Goal: Transaction & Acquisition: Book appointment/travel/reservation

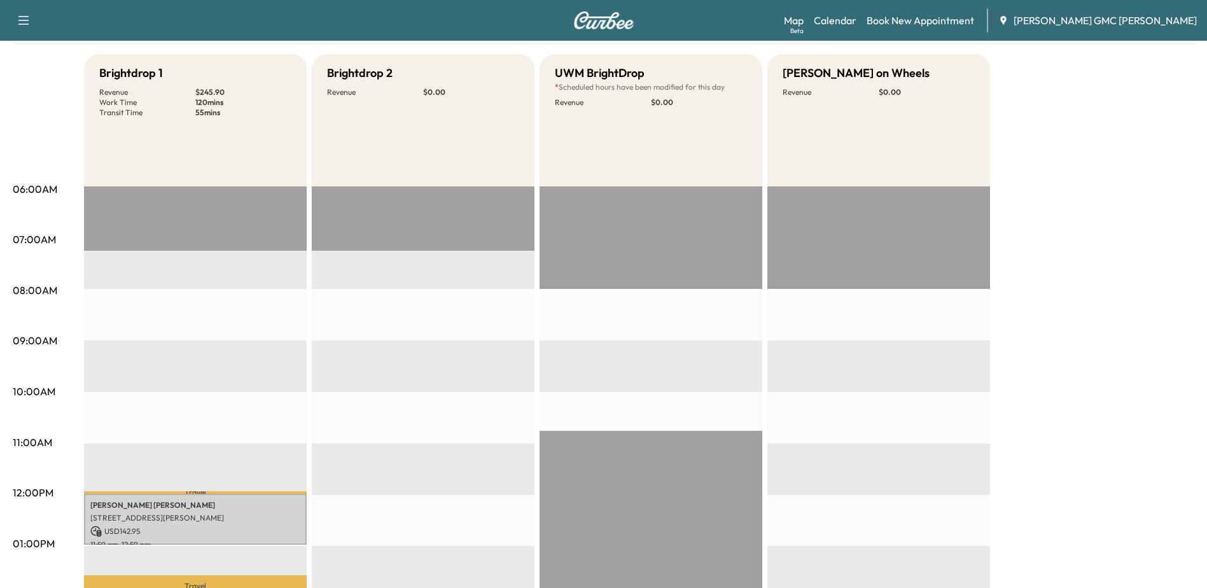
scroll to position [64, 0]
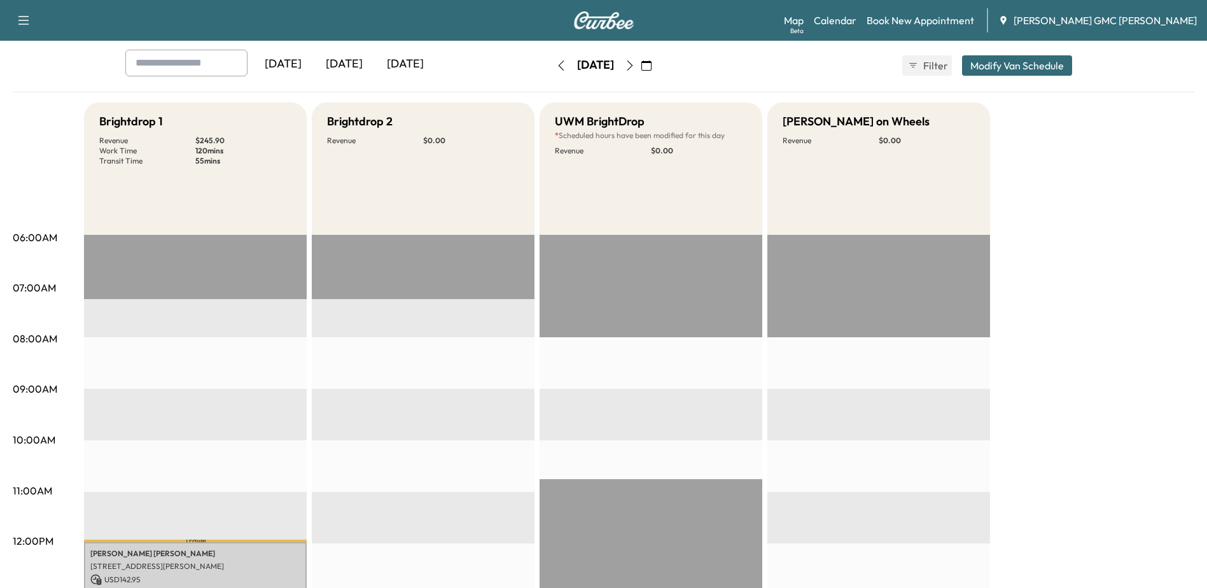
click at [635, 62] on icon "button" at bounding box center [630, 65] width 10 height 10
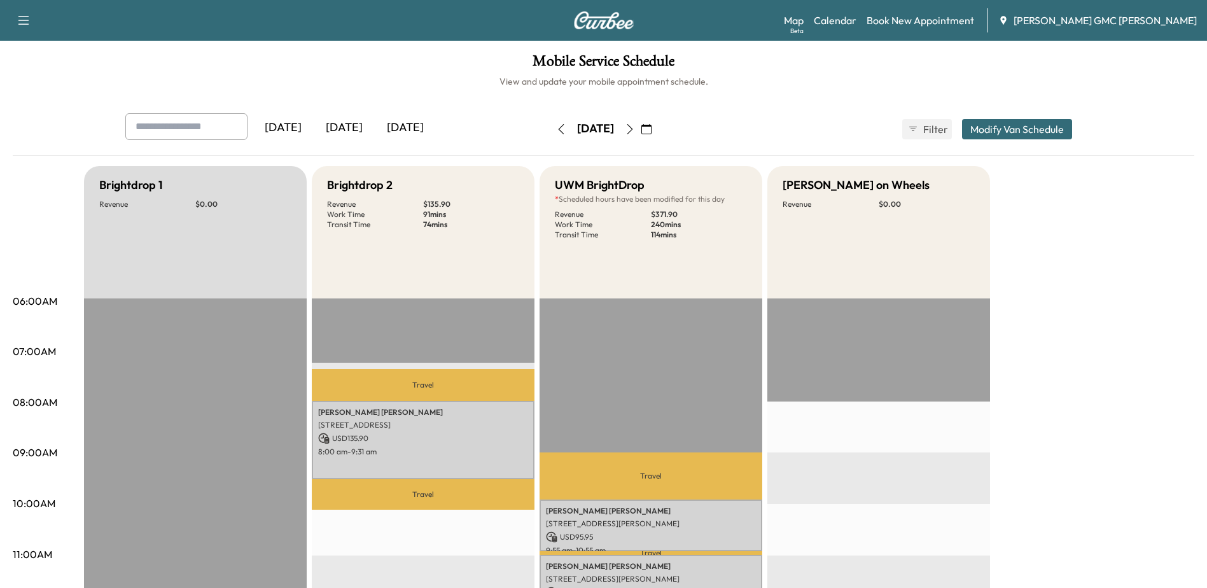
click at [635, 127] on icon "button" at bounding box center [630, 129] width 10 height 10
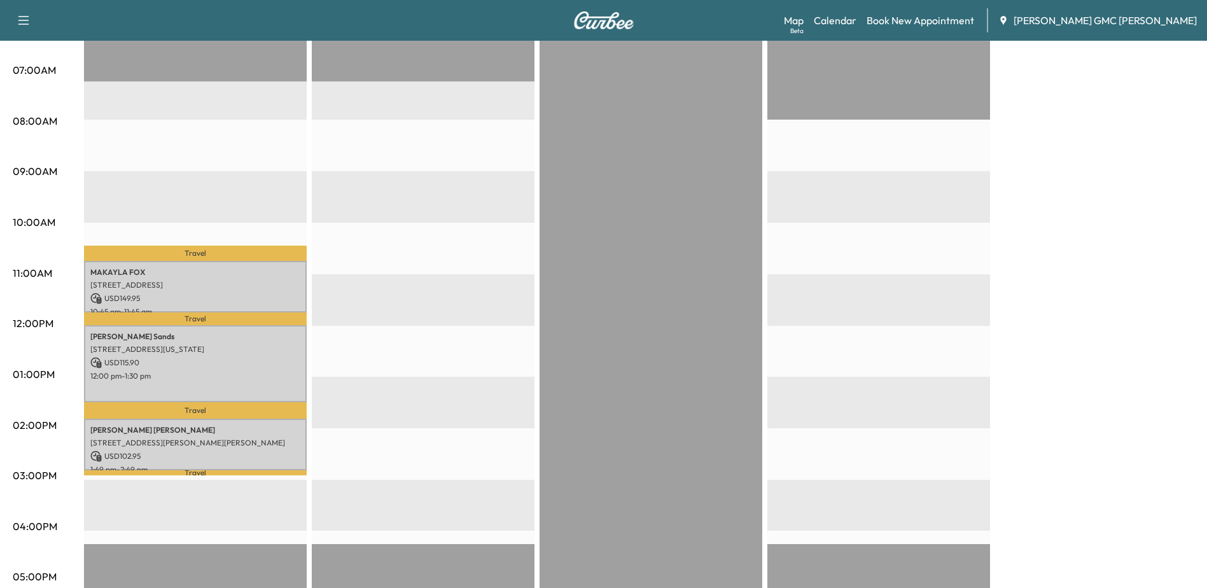
scroll to position [64, 0]
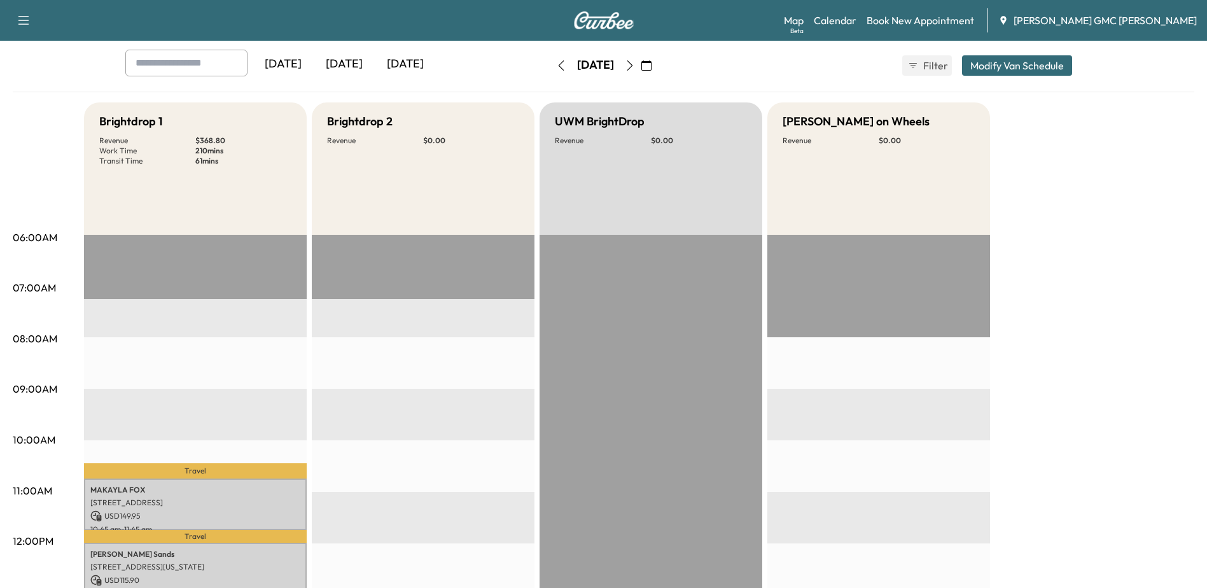
click at [556, 65] on icon "button" at bounding box center [561, 65] width 10 height 10
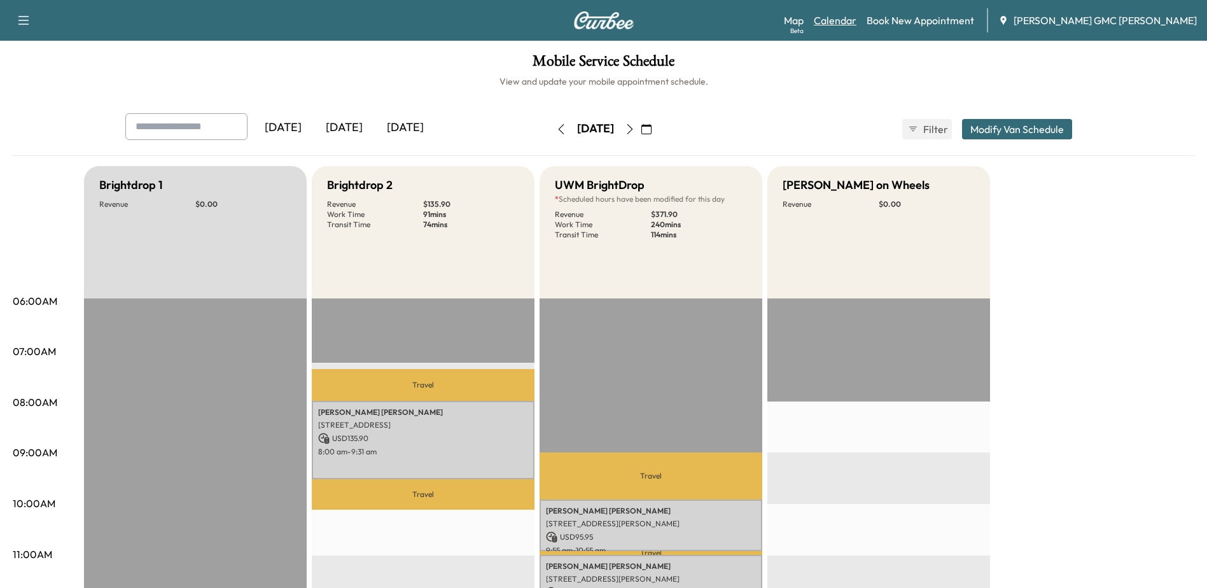
click at [856, 16] on link "Calendar" at bounding box center [835, 20] width 43 height 15
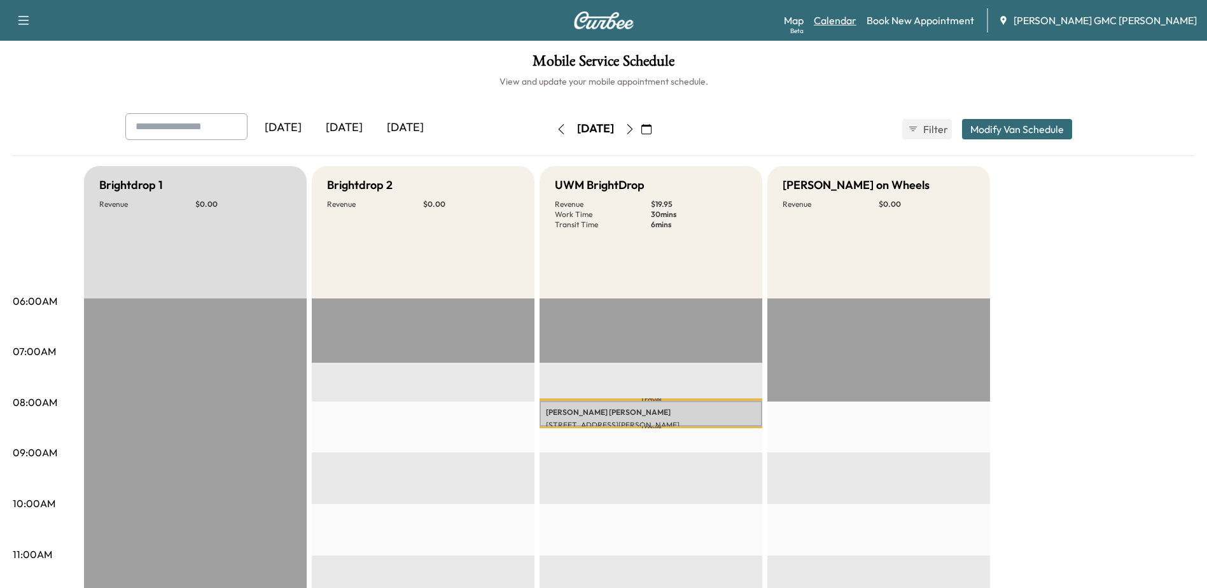
click at [856, 18] on link "Calendar" at bounding box center [835, 20] width 43 height 15
click at [856, 20] on link "Calendar" at bounding box center [835, 20] width 43 height 15
click at [612, 17] on img at bounding box center [603, 20] width 61 height 18
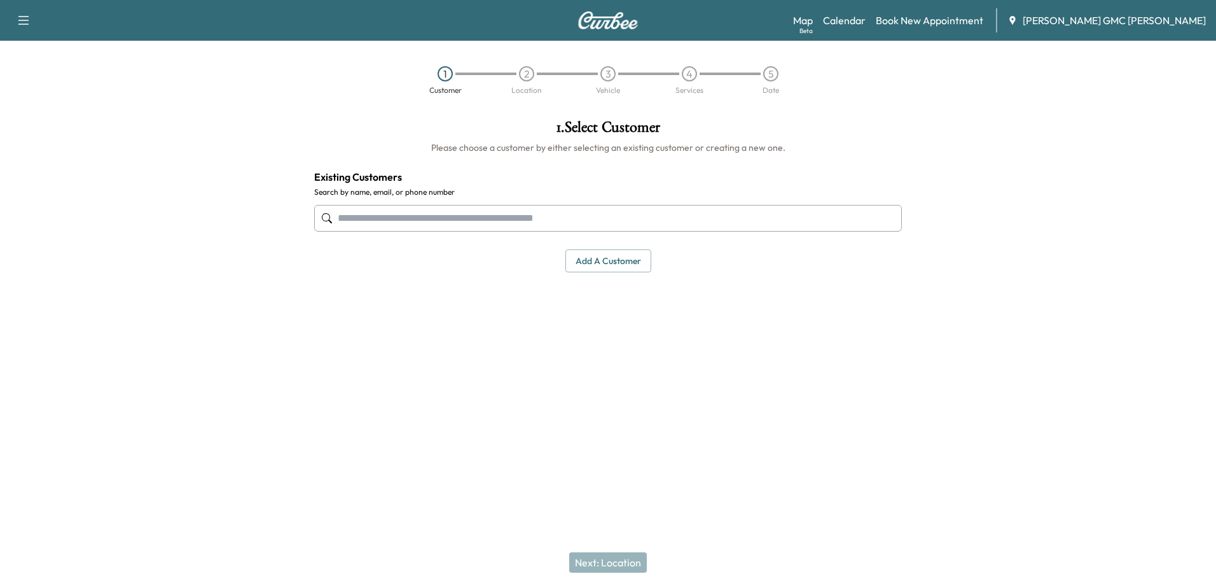
click at [597, 264] on button "Add a customer" at bounding box center [609, 261] width 86 height 24
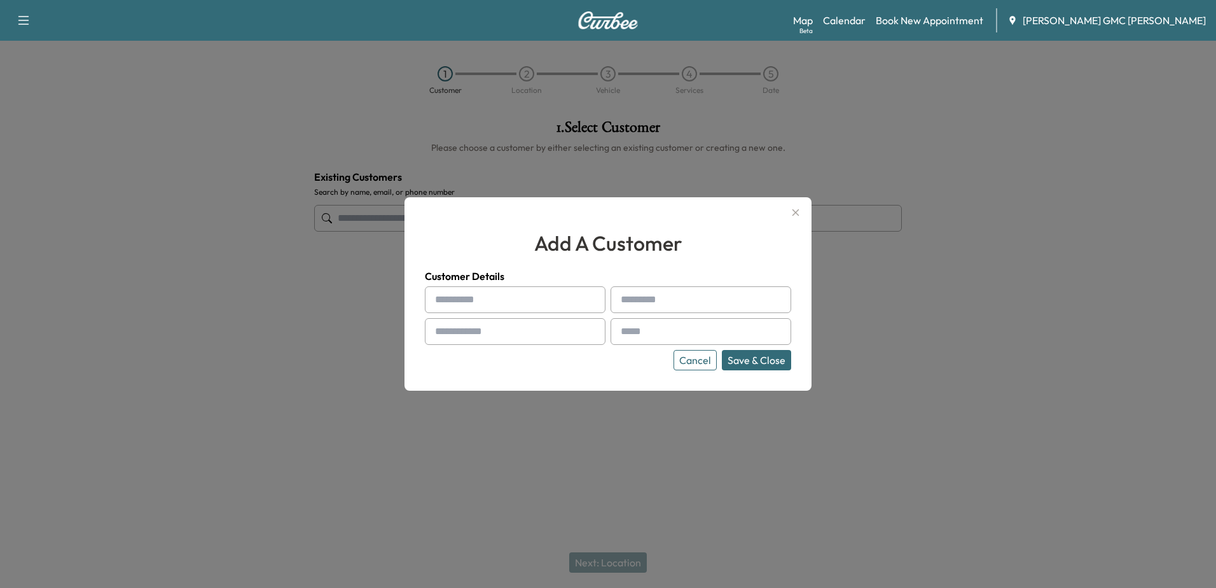
drag, startPoint x: 519, startPoint y: 302, endPoint x: 401, endPoint y: 232, distance: 136.9
click at [519, 302] on input "text" at bounding box center [515, 299] width 181 height 27
type input "*********"
type input "*****"
type input "**********"
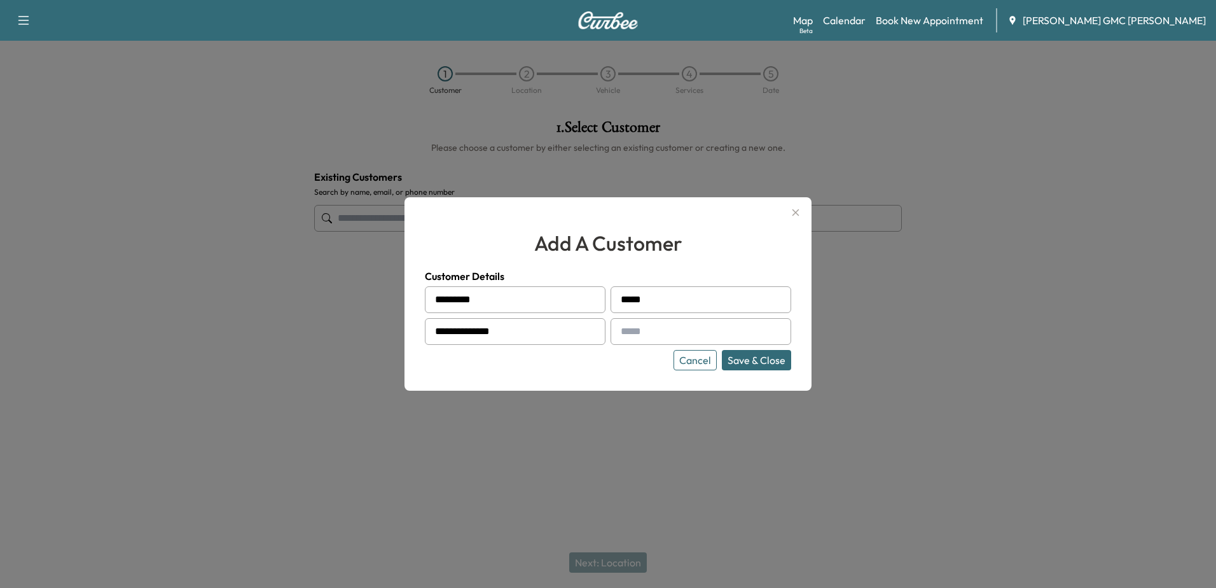
paste input "**********"
type input "**********"
click at [744, 359] on button "Save & Close" at bounding box center [756, 360] width 69 height 20
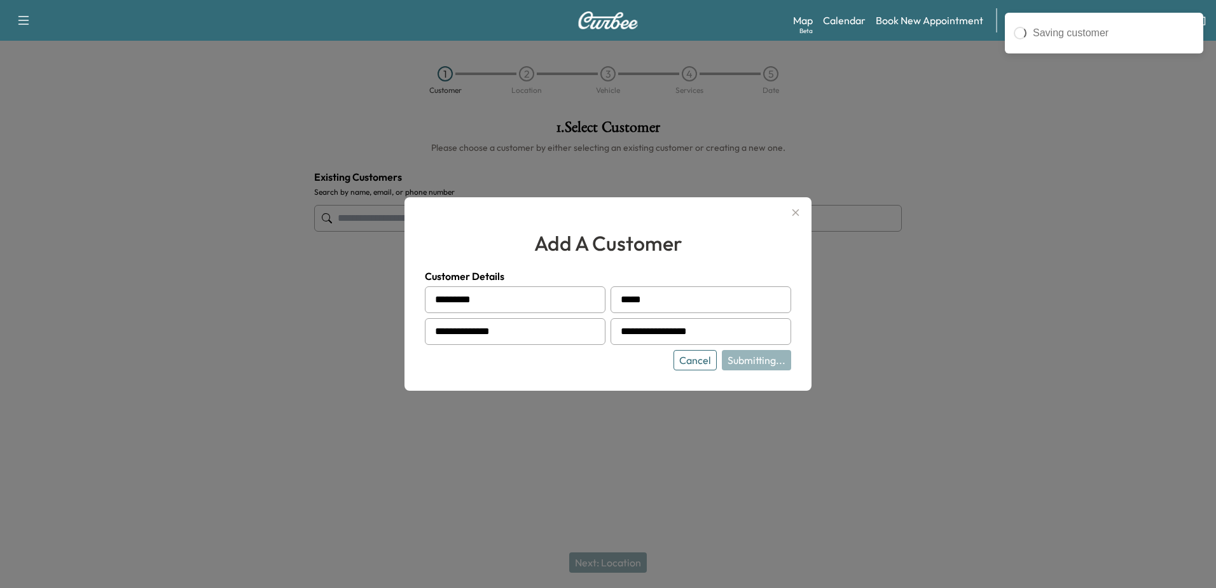
type input "**********"
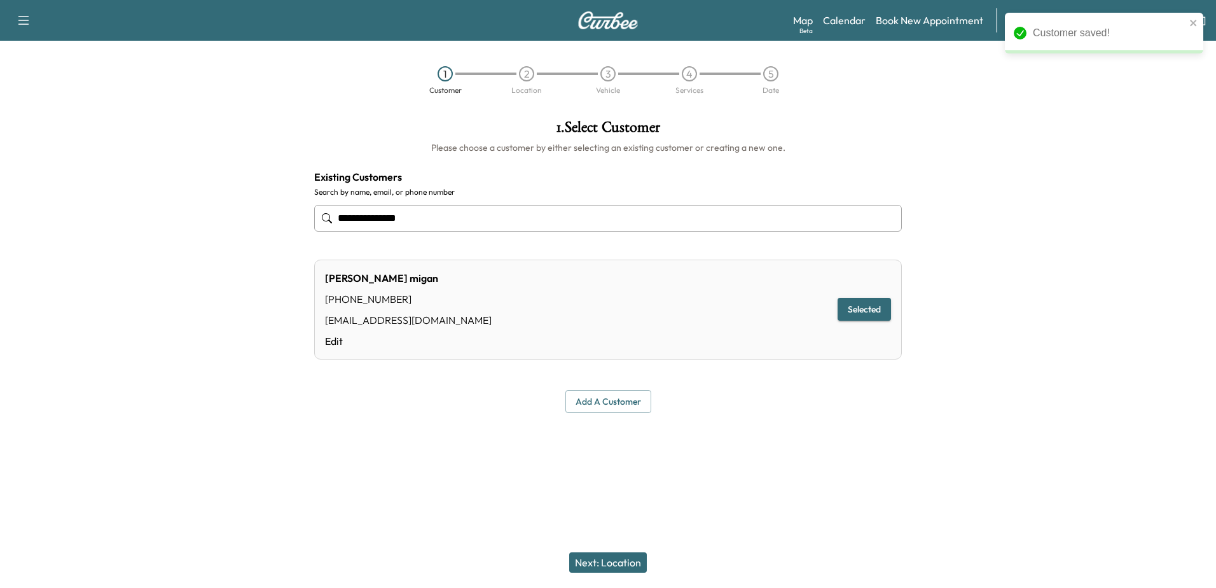
click at [613, 559] on button "Next: Location" at bounding box center [608, 562] width 78 height 20
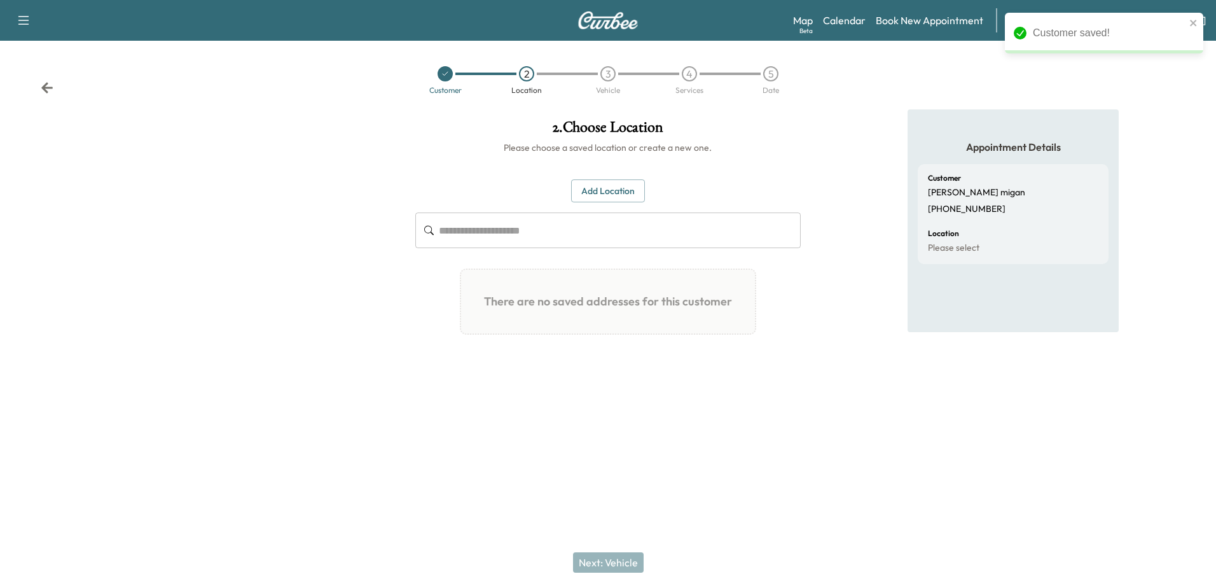
click at [609, 183] on button "Add Location" at bounding box center [608, 191] width 74 height 24
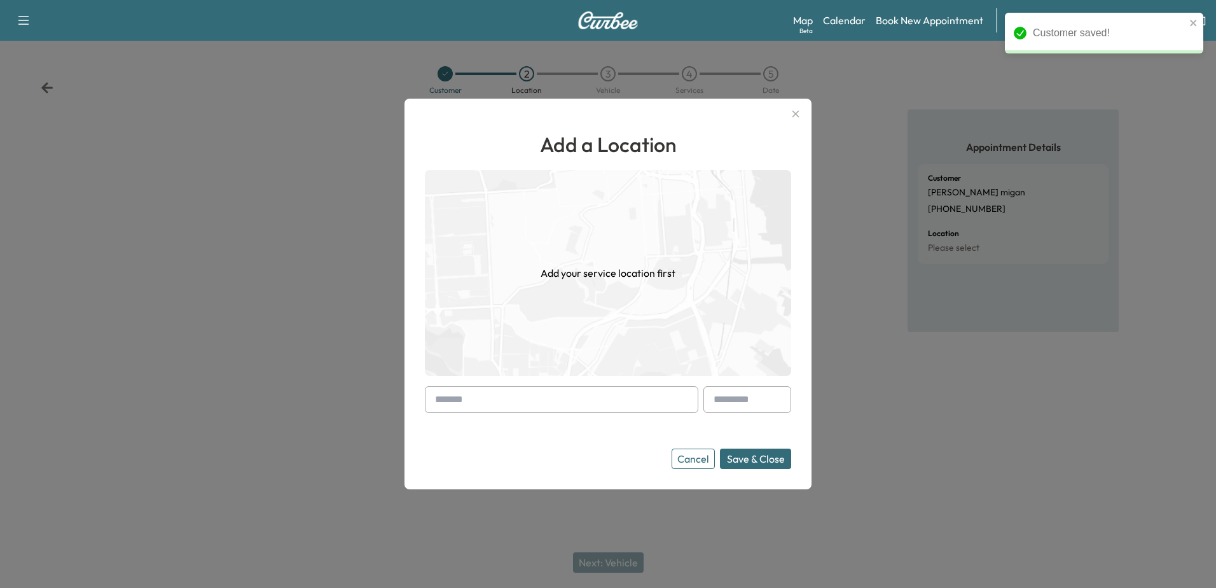
click at [463, 408] on input "text" at bounding box center [562, 399] width 274 height 27
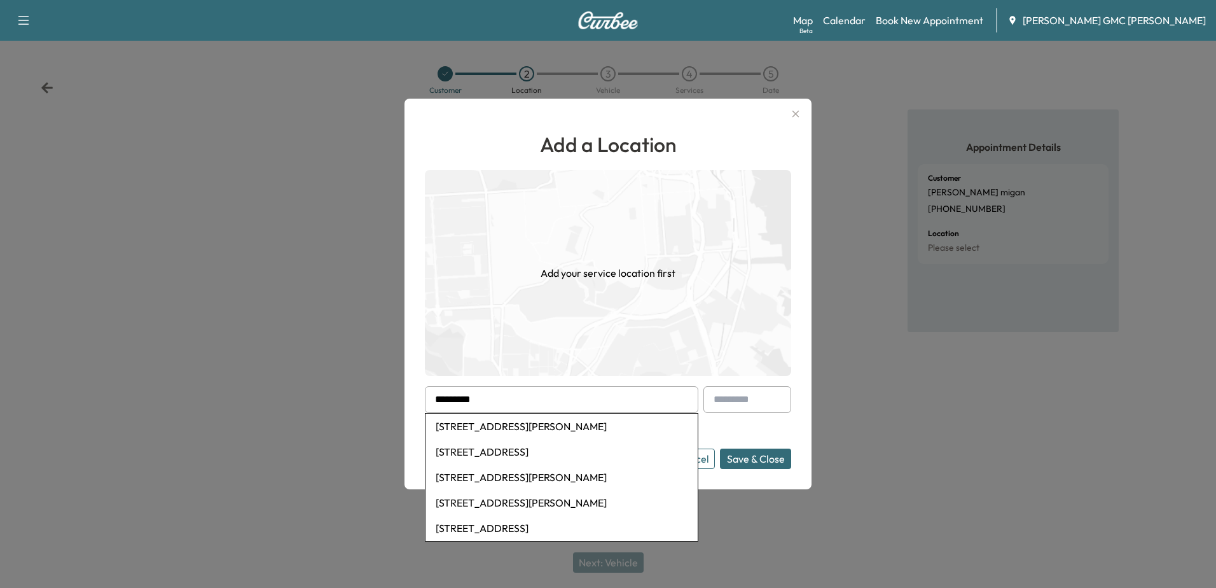
click at [461, 423] on li "[STREET_ADDRESS][PERSON_NAME]" at bounding box center [562, 426] width 272 height 25
type input "**********"
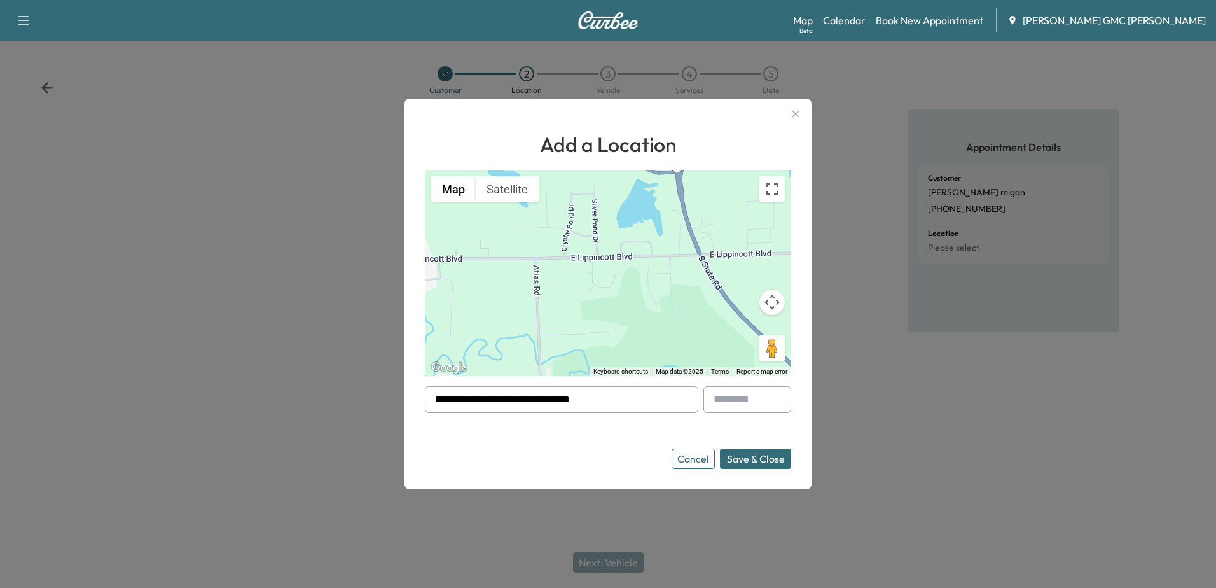
click at [765, 453] on button "Save & Close" at bounding box center [755, 458] width 71 height 20
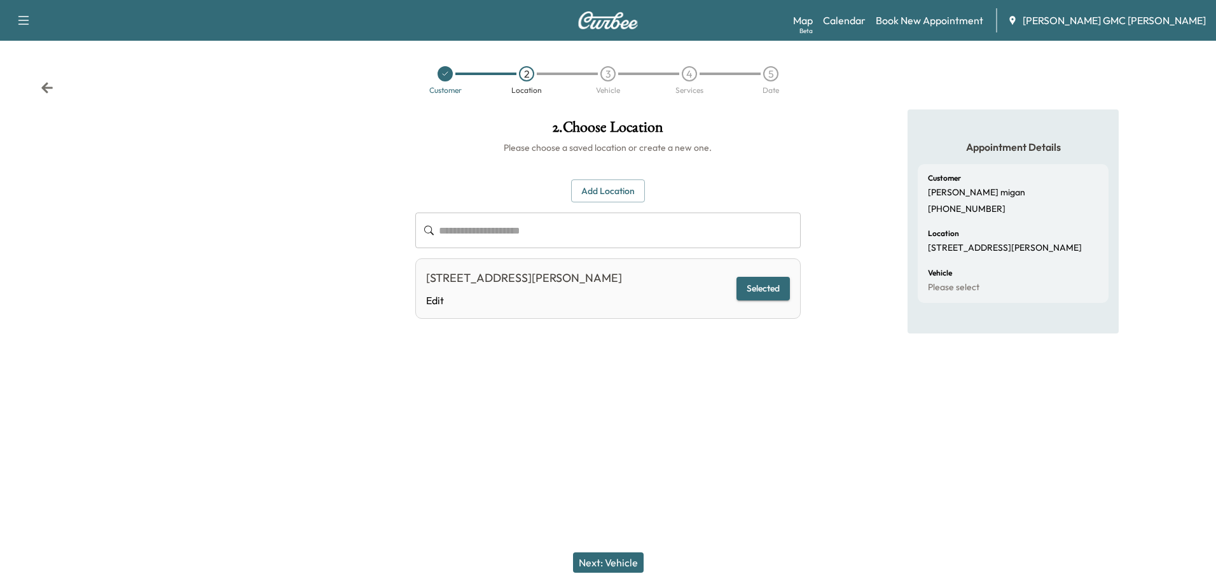
click at [609, 566] on button "Next: Vehicle" at bounding box center [608, 562] width 71 height 20
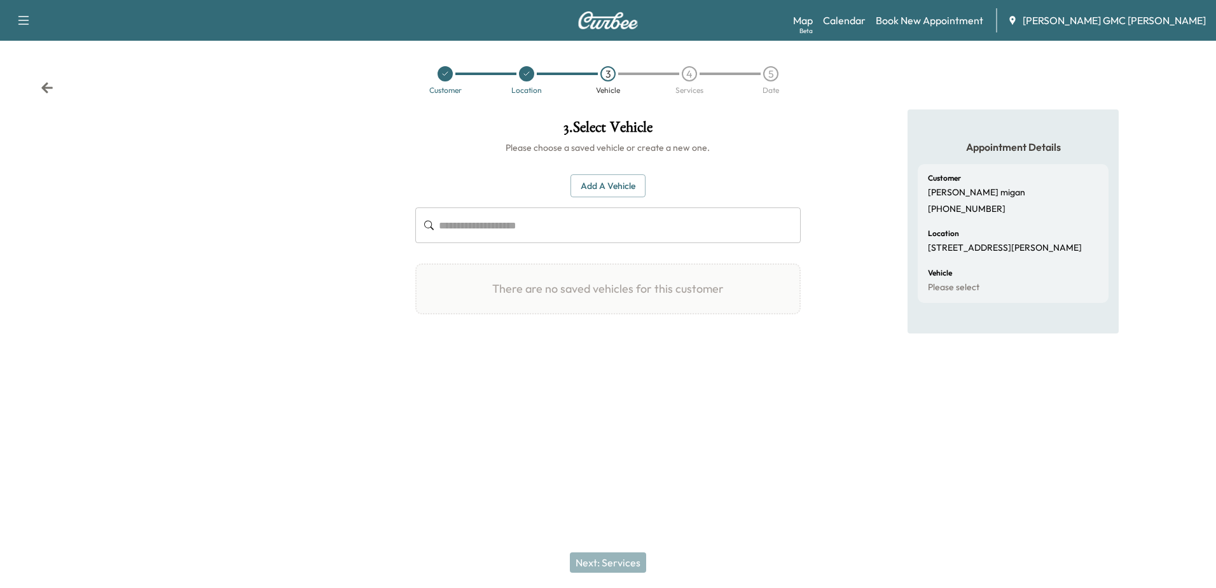
click at [612, 184] on button "Add a Vehicle" at bounding box center [608, 186] width 75 height 24
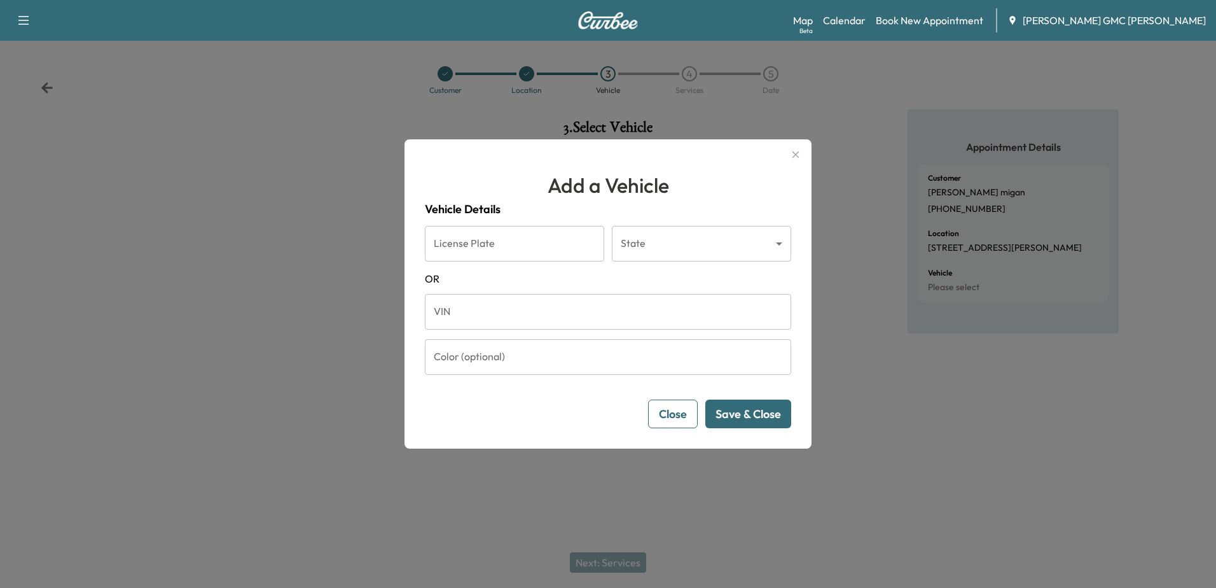
click at [482, 311] on input "VIN" at bounding box center [608, 312] width 366 height 36
paste input "**********"
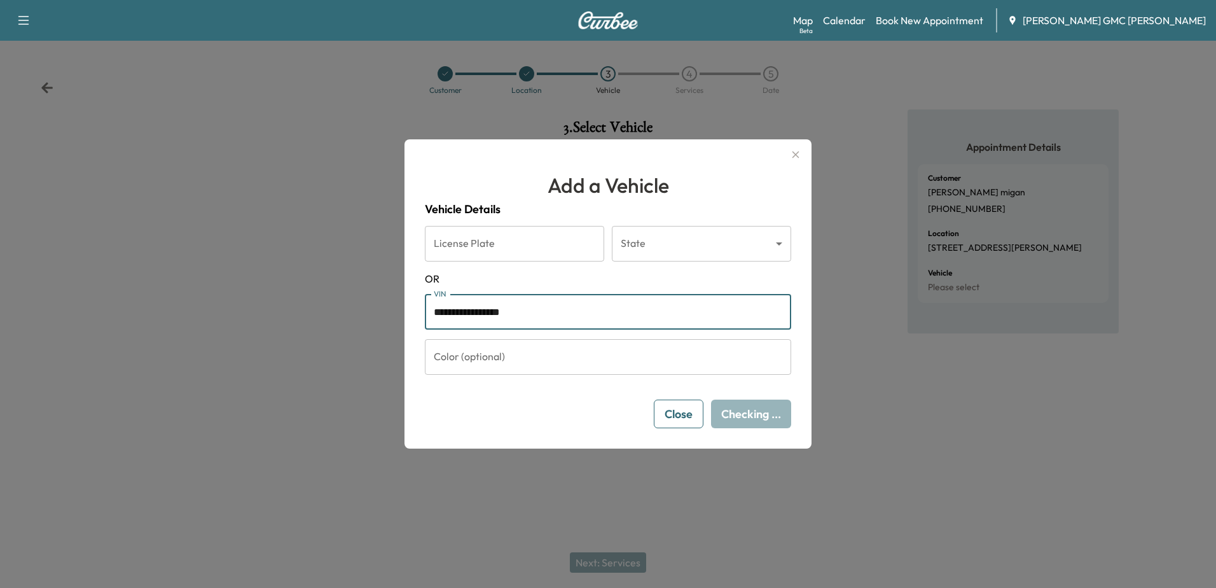
type input "**********"
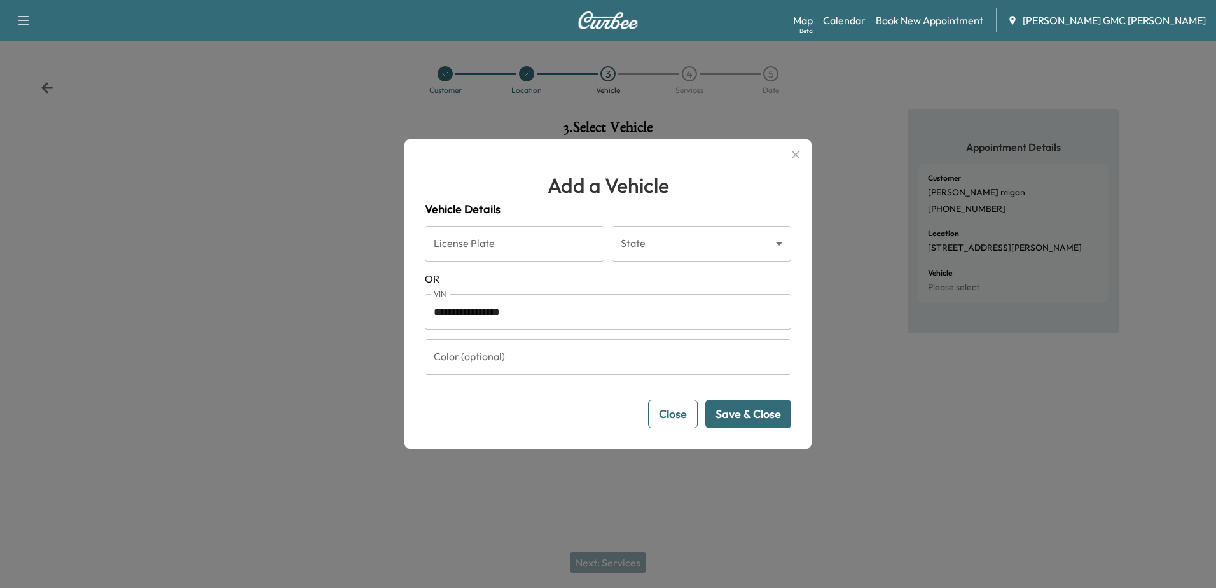
click at [763, 419] on button "Save & Close" at bounding box center [749, 414] width 86 height 29
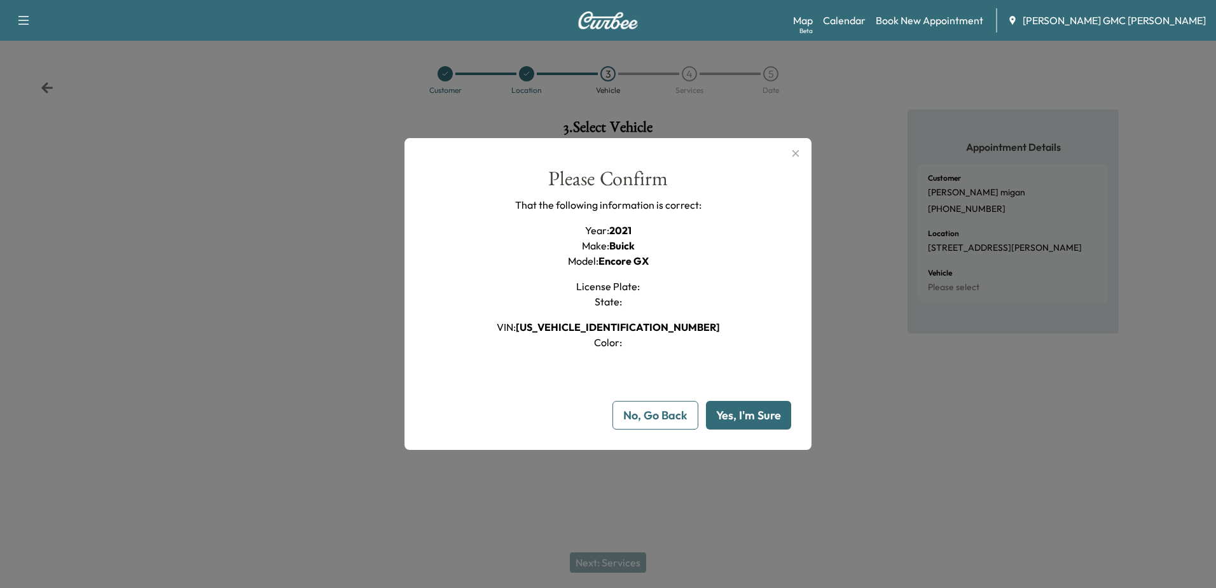
click at [754, 414] on button "Yes, I'm Sure" at bounding box center [748, 415] width 85 height 29
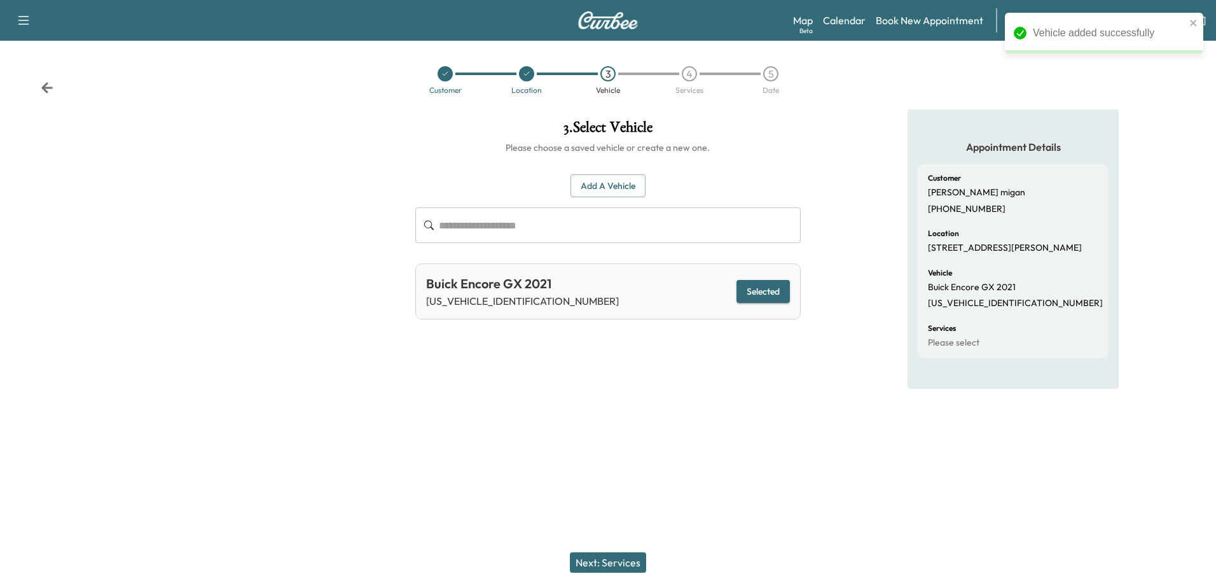
click at [615, 562] on button "Next: Services" at bounding box center [608, 562] width 76 height 20
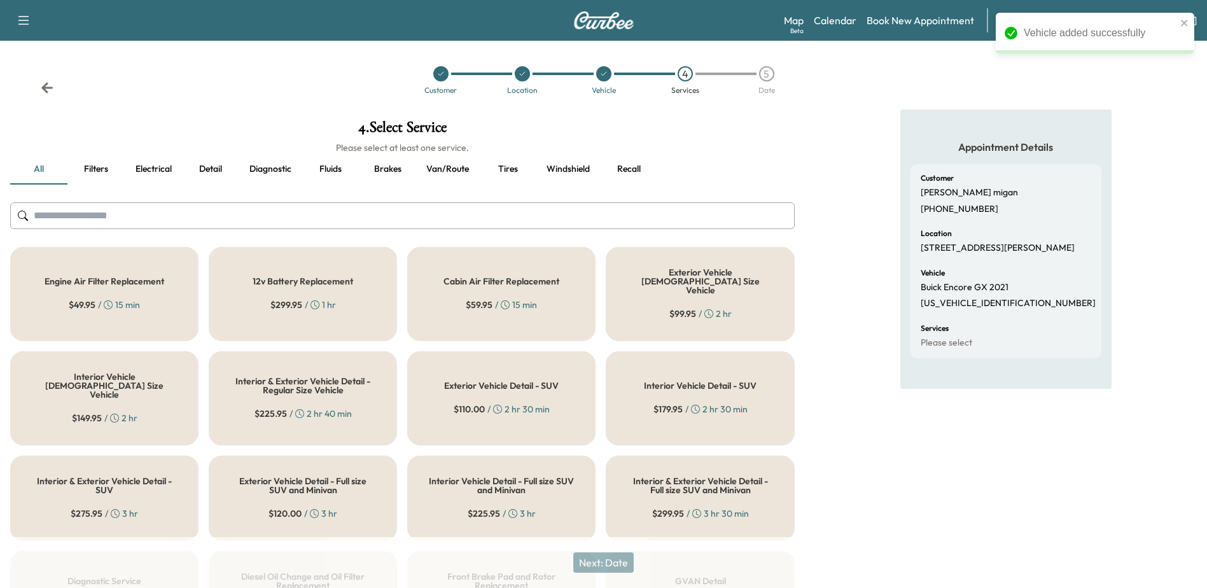
click at [149, 221] on input "text" at bounding box center [402, 215] width 784 height 27
click at [130, 277] on h5 "Engine Air Filter Replacement" at bounding box center [105, 281] width 120 height 9
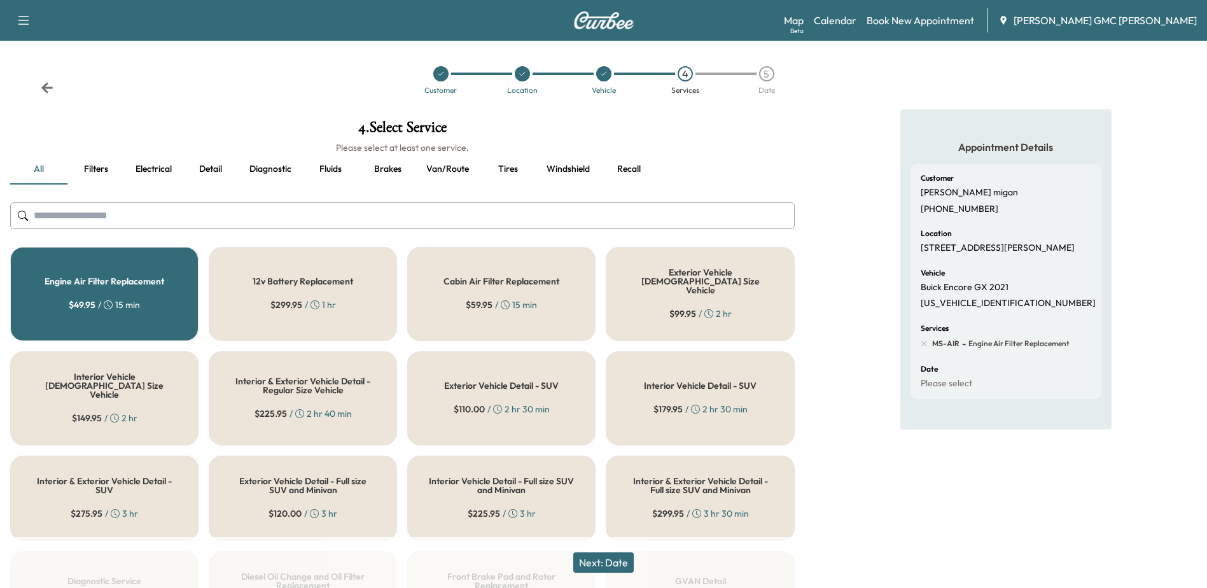
click at [213, 214] on input "text" at bounding box center [402, 215] width 784 height 27
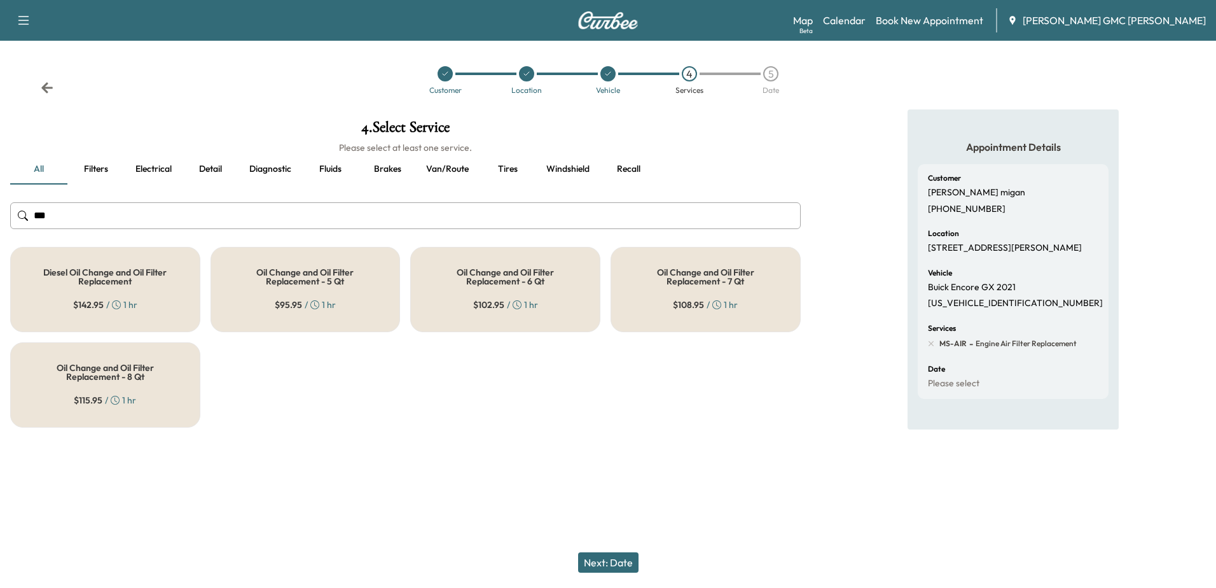
click at [316, 274] on h5 "Oil Change and Oil Filter Replacement - 5 Qt" at bounding box center [306, 277] width 148 height 18
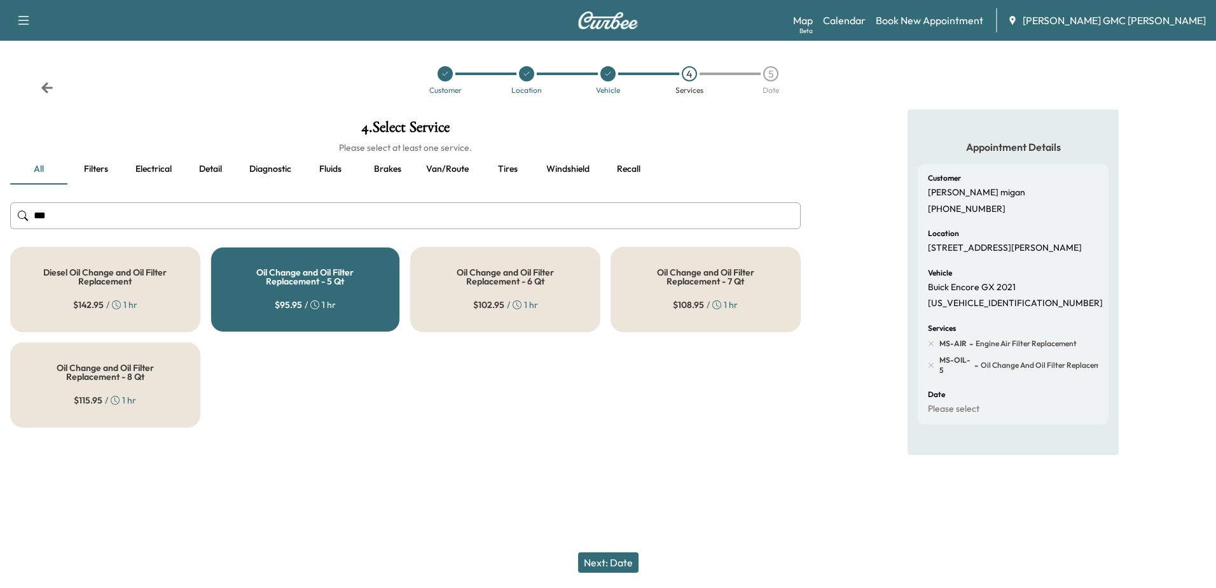
click at [134, 214] on input "***" at bounding box center [405, 215] width 791 height 27
type input "*"
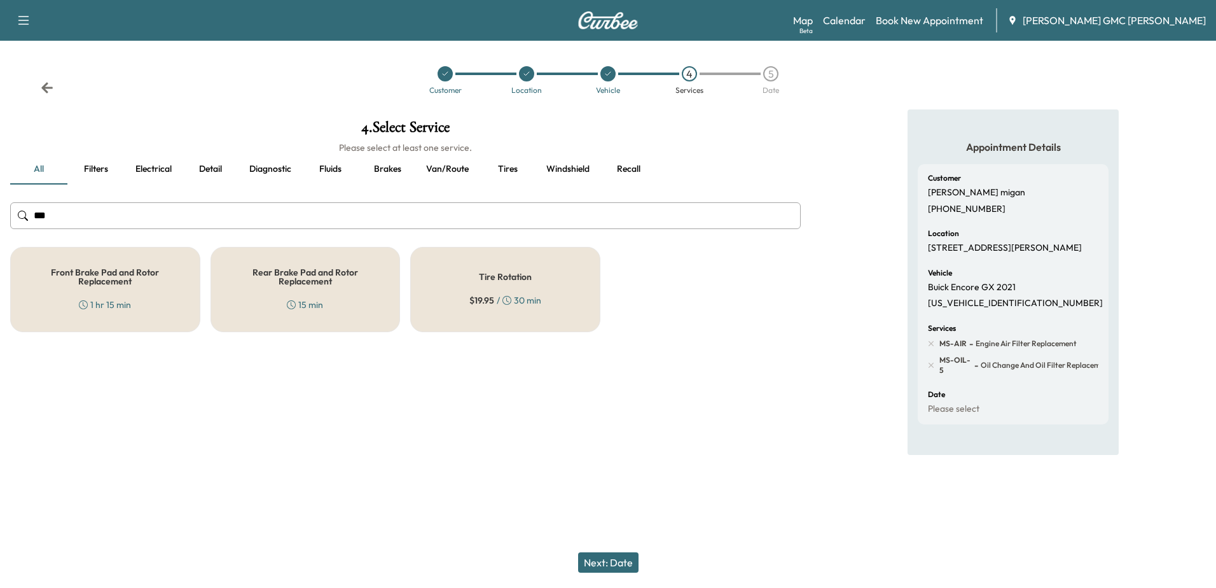
click at [508, 265] on div "Tire Rotation $ 19.95 / 30 min" at bounding box center [505, 289] width 190 height 85
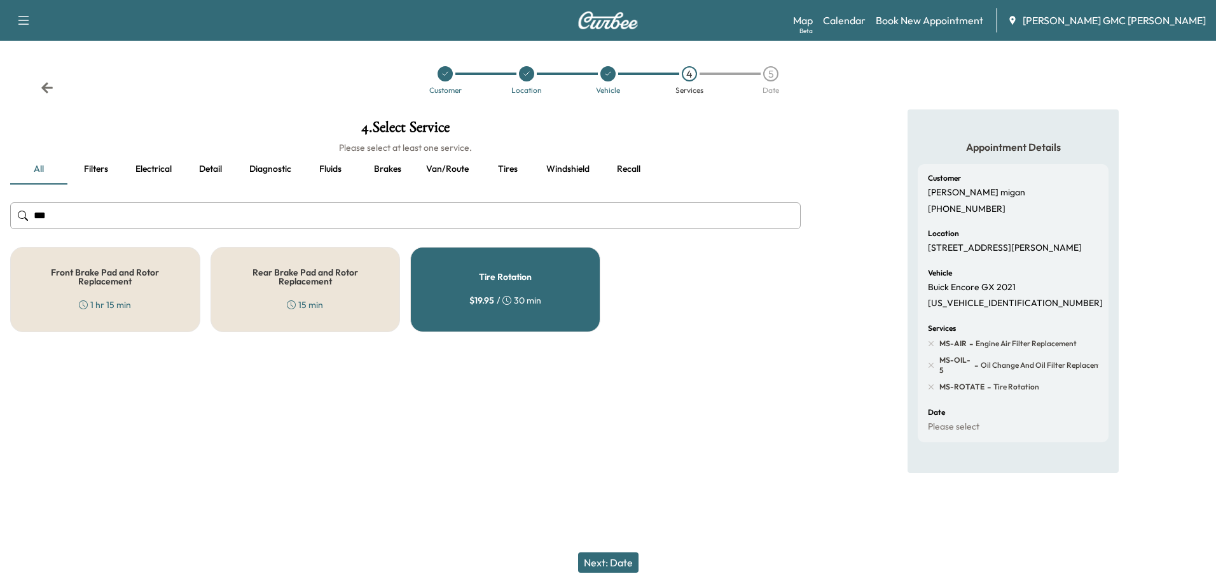
click at [155, 216] on input "***" at bounding box center [405, 215] width 791 height 27
type input "*"
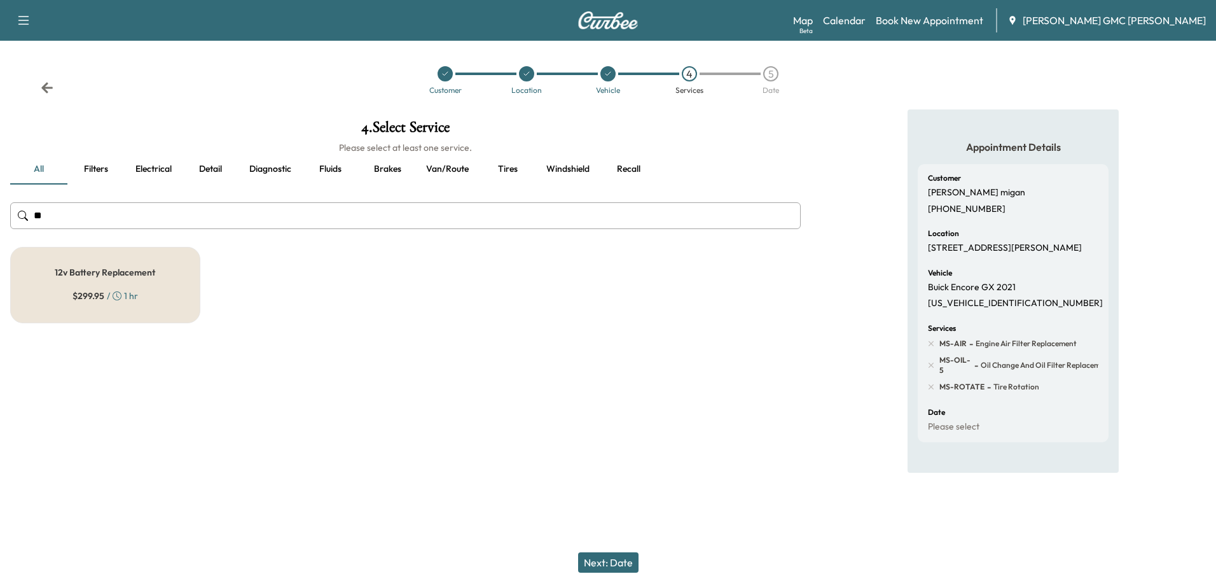
type input "*"
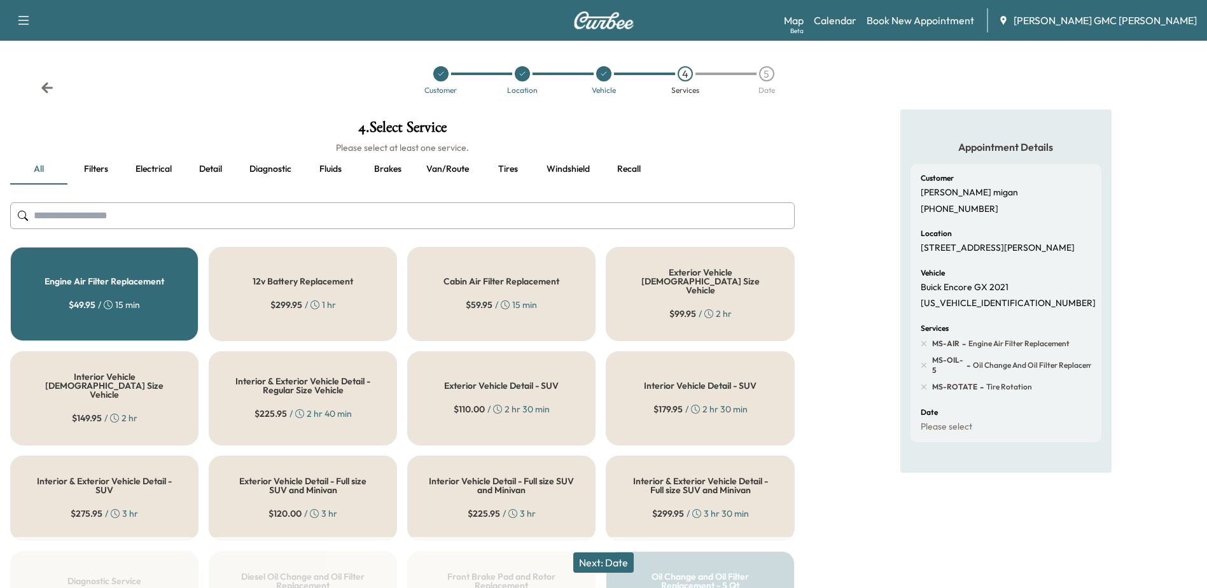
click at [583, 559] on button "Next: Date" at bounding box center [603, 562] width 60 height 20
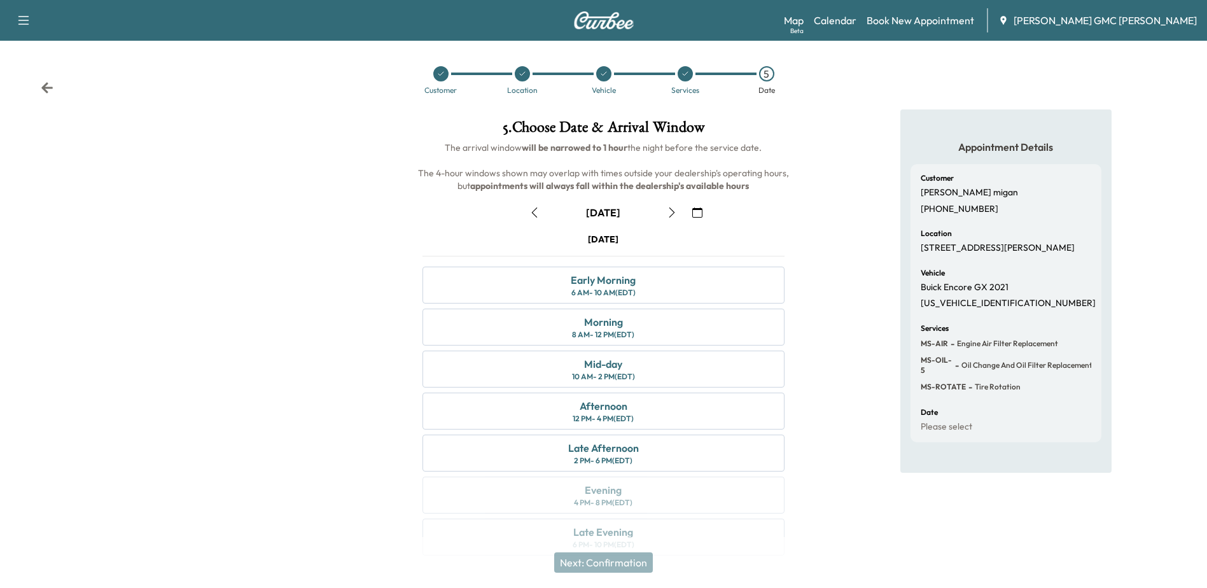
click at [700, 212] on icon "button" at bounding box center [697, 212] width 10 height 10
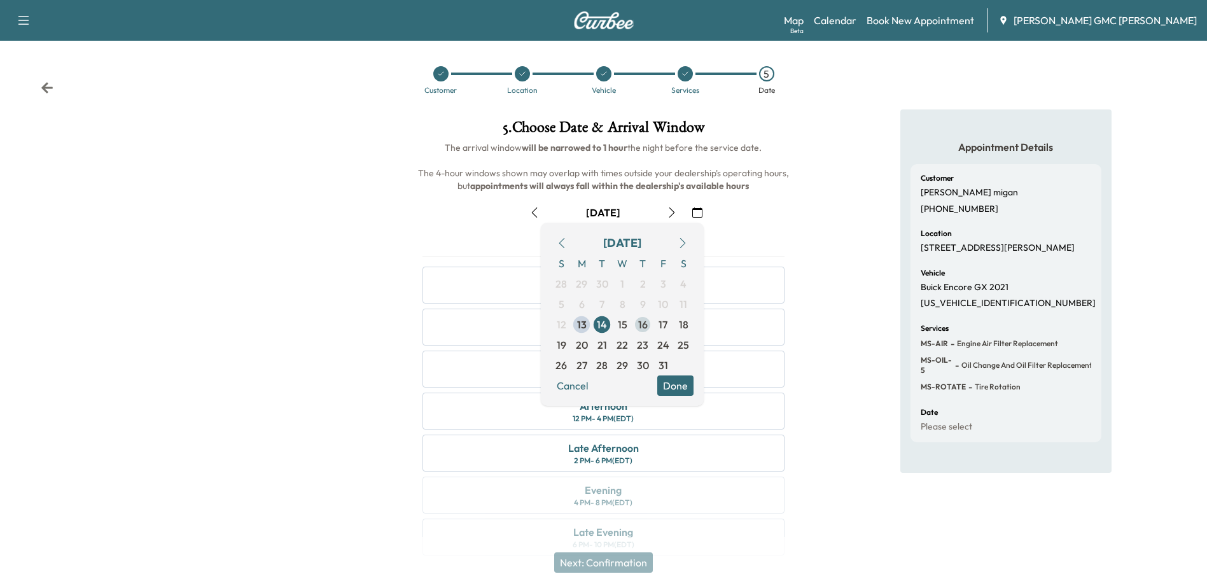
click at [641, 326] on span "16" at bounding box center [643, 324] width 10 height 15
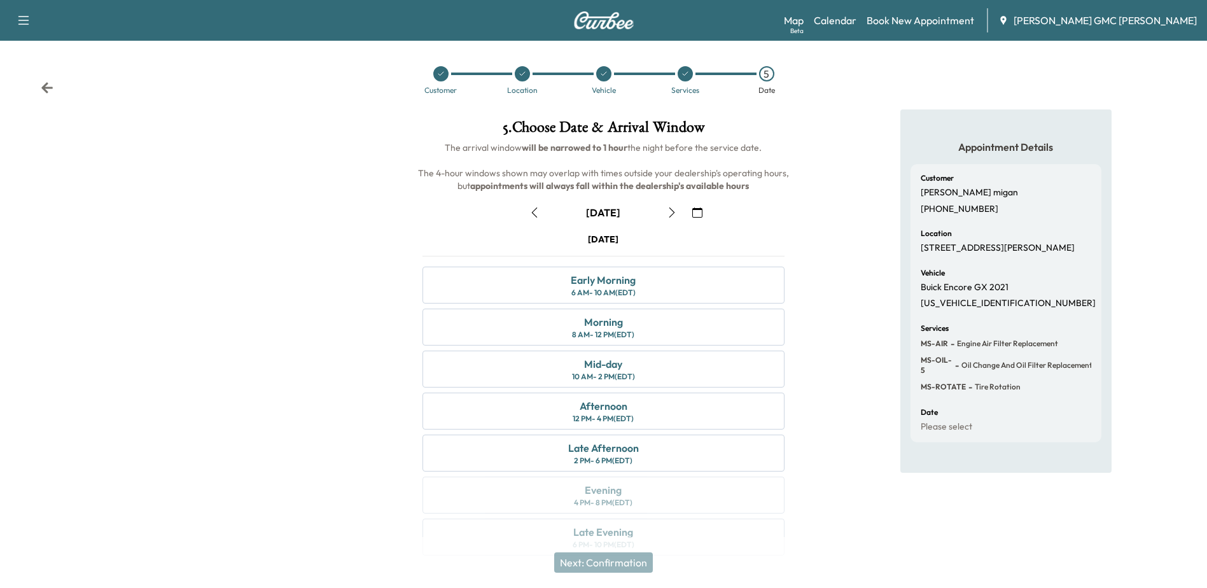
click at [696, 216] on icon "button" at bounding box center [697, 212] width 10 height 10
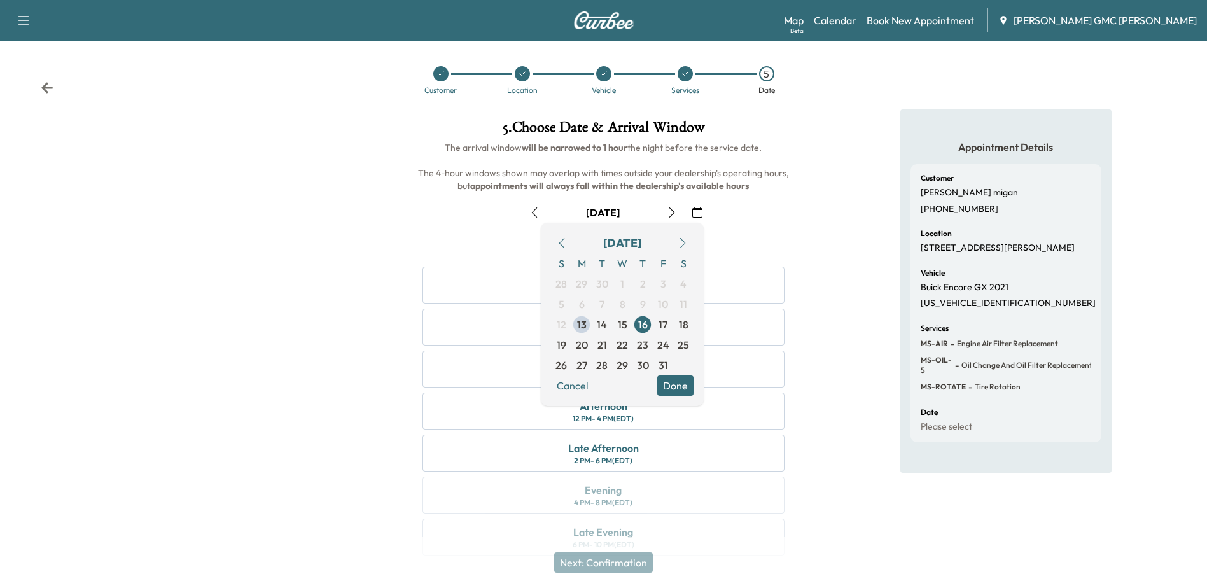
click at [770, 221] on div "[DATE]" at bounding box center [603, 212] width 382 height 20
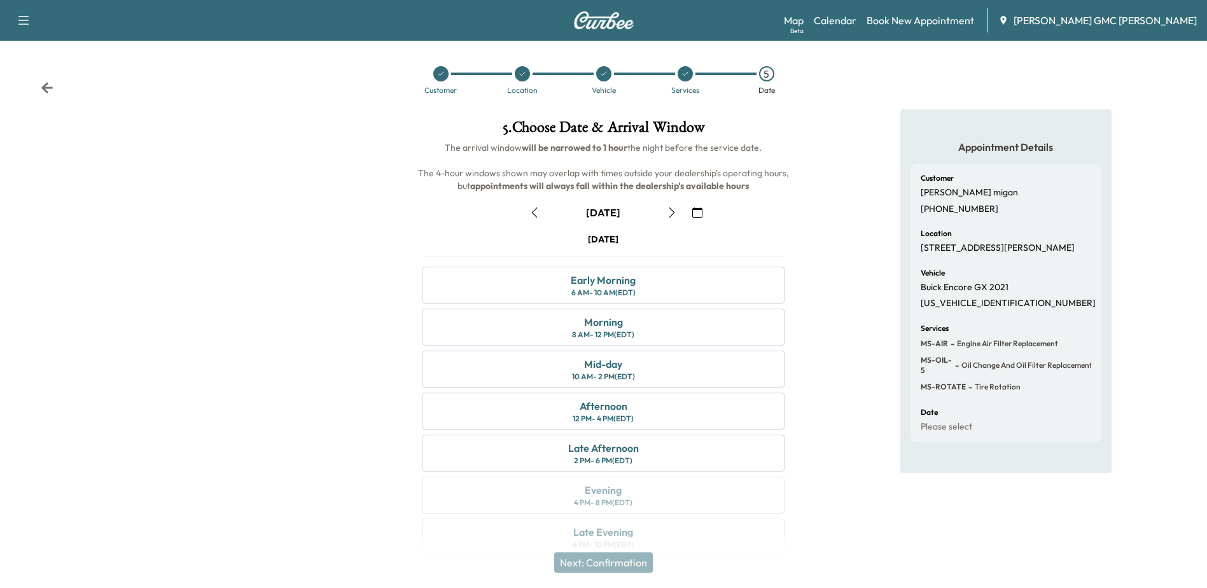
click at [704, 211] on button "button" at bounding box center [697, 212] width 22 height 20
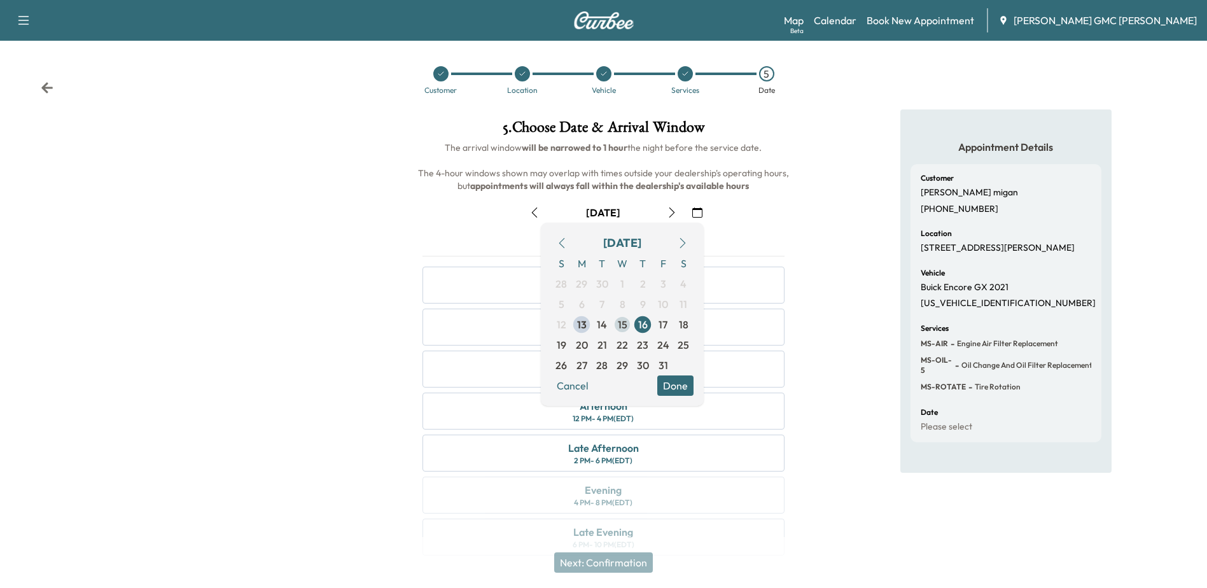
click at [619, 323] on span "15" at bounding box center [623, 324] width 10 height 15
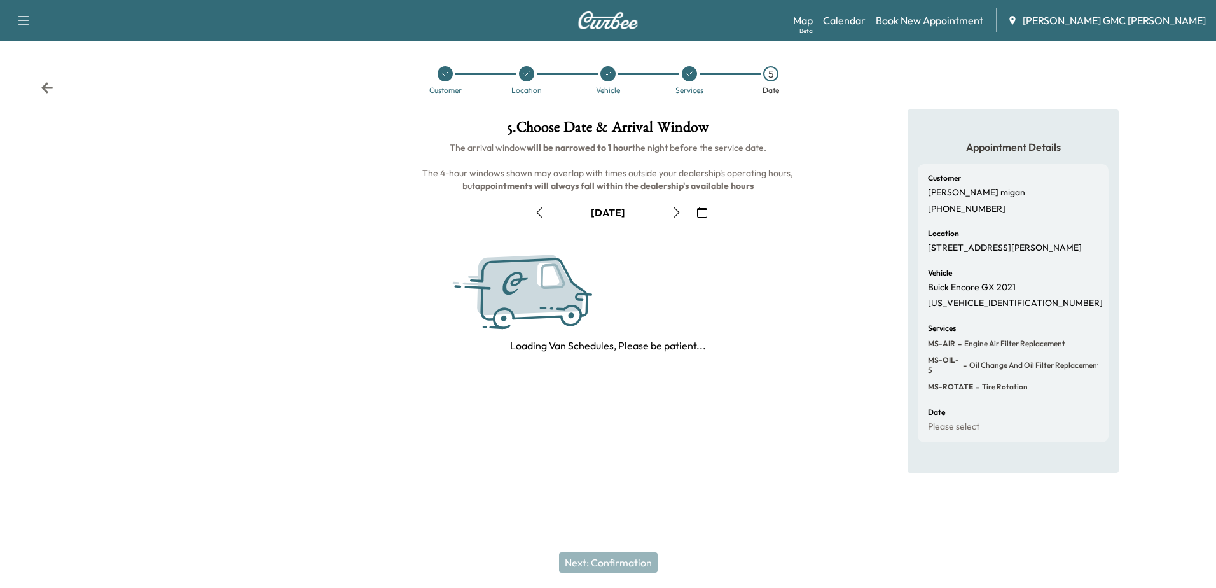
click at [706, 219] on button "button" at bounding box center [703, 212] width 22 height 20
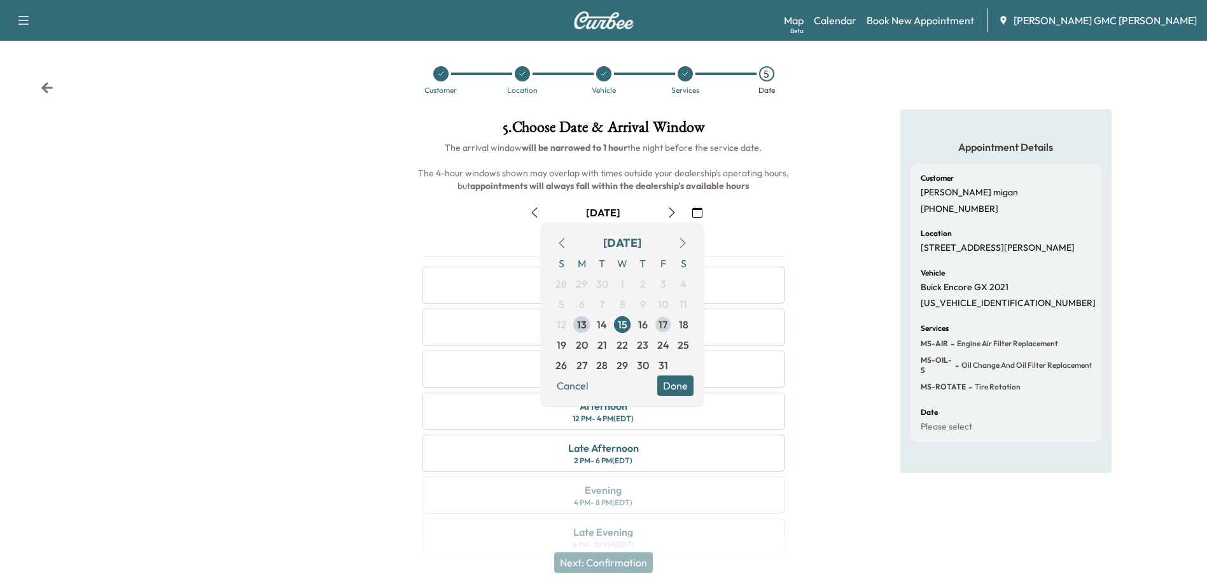
click at [656, 326] on span "17" at bounding box center [663, 324] width 20 height 20
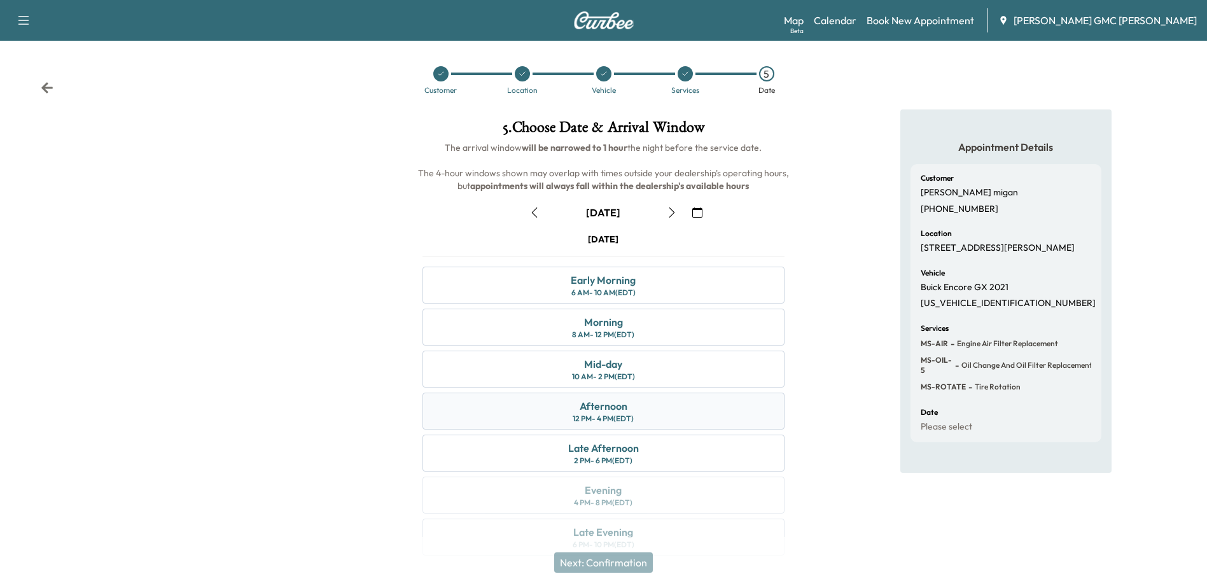
click at [664, 405] on div "Afternoon 12 PM - 4 PM (EDT)" at bounding box center [602, 411] width 361 height 37
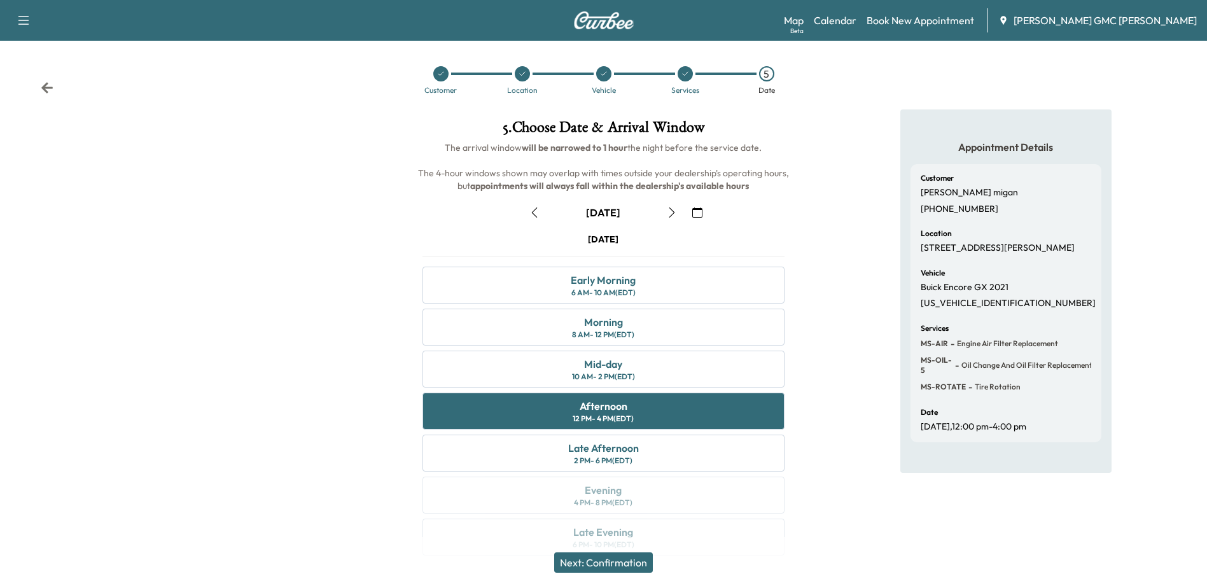
click at [604, 560] on button "Next: Confirmation" at bounding box center [603, 562] width 99 height 20
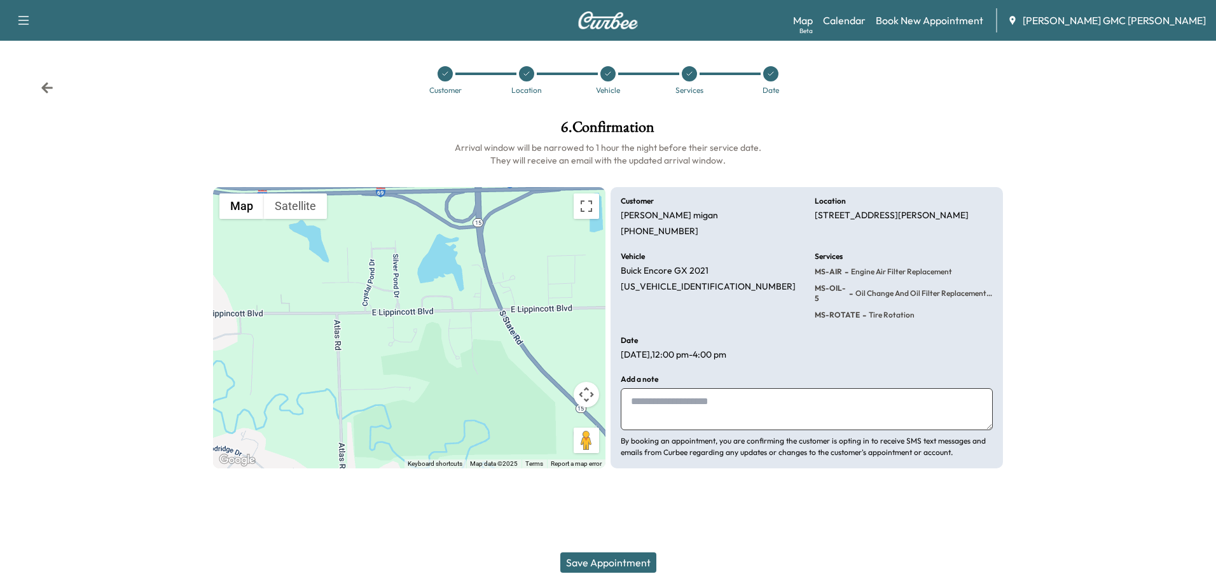
click at [614, 567] on button "Save Appointment" at bounding box center [608, 562] width 96 height 20
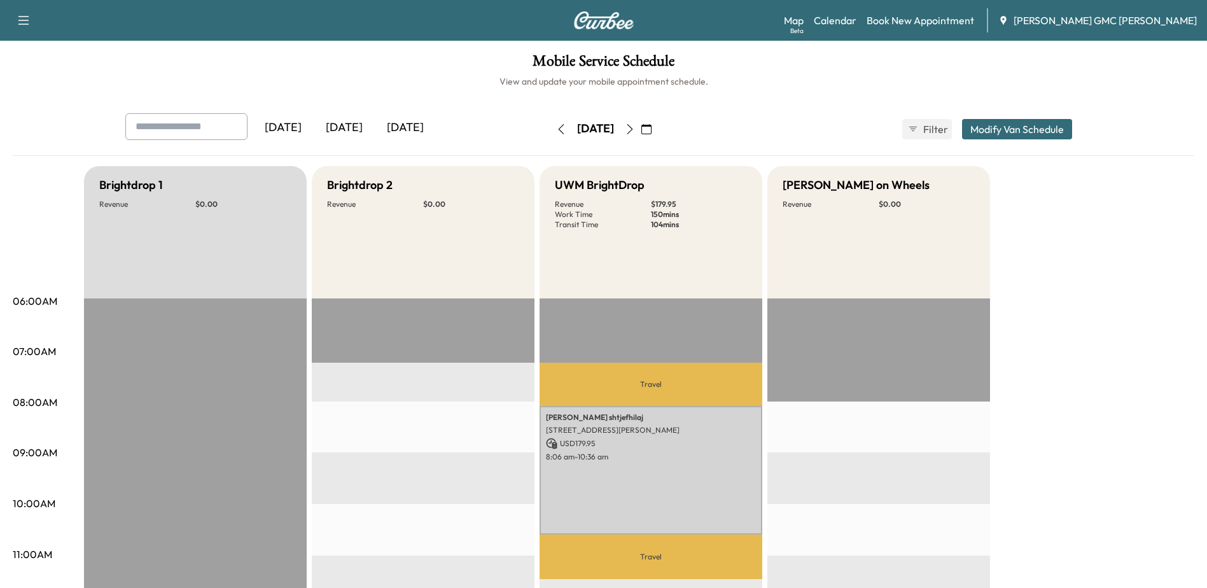
click at [556, 132] on icon "button" at bounding box center [561, 129] width 10 height 10
